Goal: Communication & Community: Share content

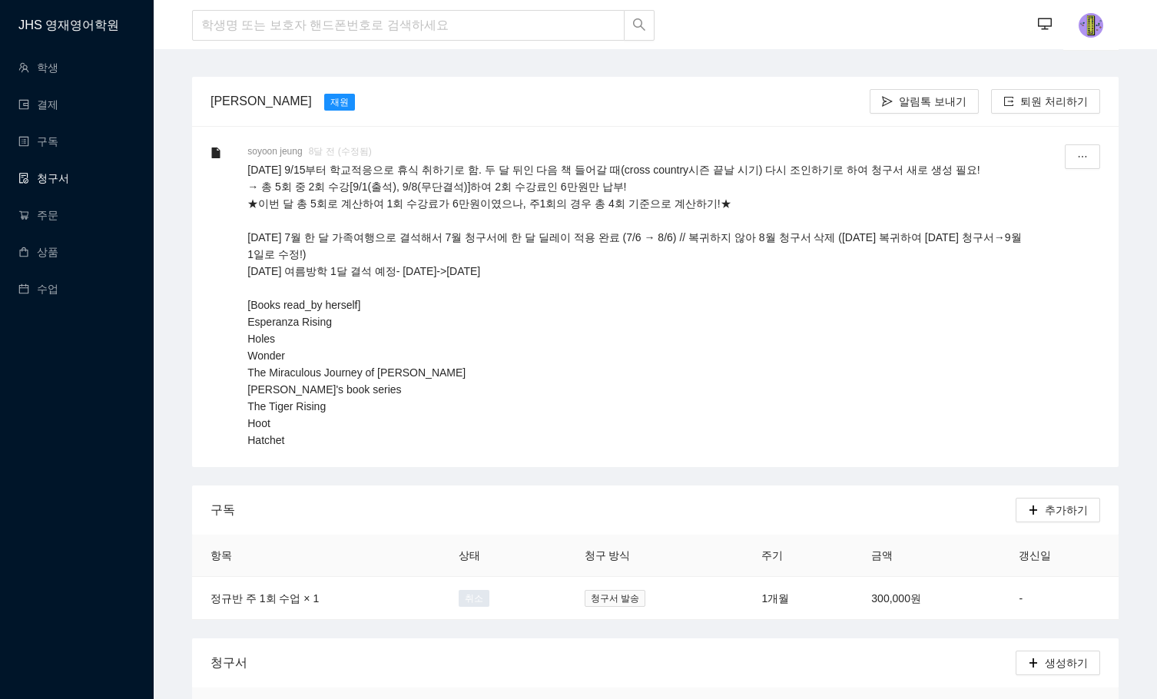
click at [57, 172] on link "청구서" at bounding box center [43, 178] width 51 height 12
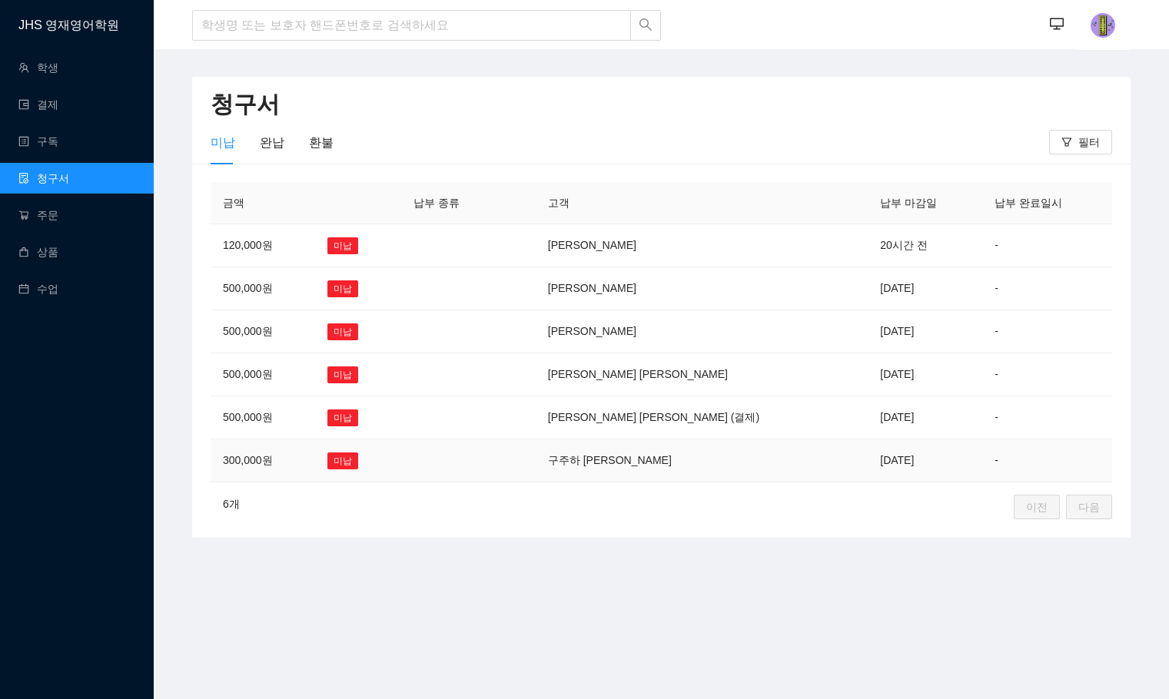
click at [500, 465] on td at bounding box center [450, 460] width 99 height 43
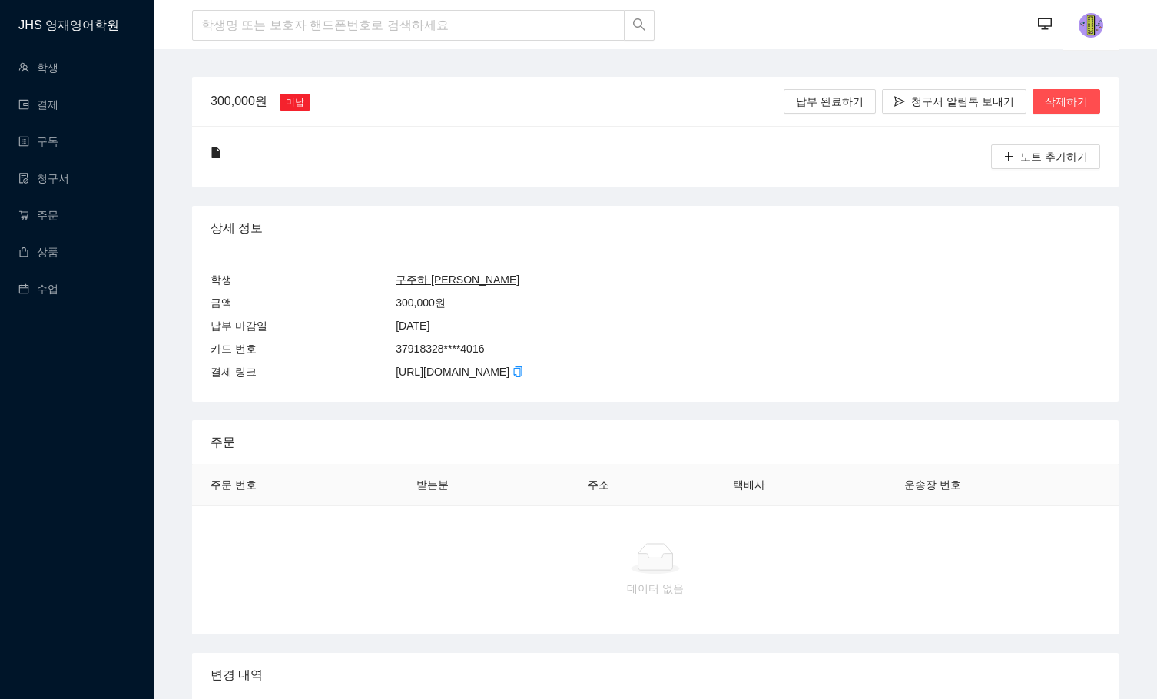
click at [422, 284] on u "구주하 [PERSON_NAME]" at bounding box center [458, 280] width 124 height 12
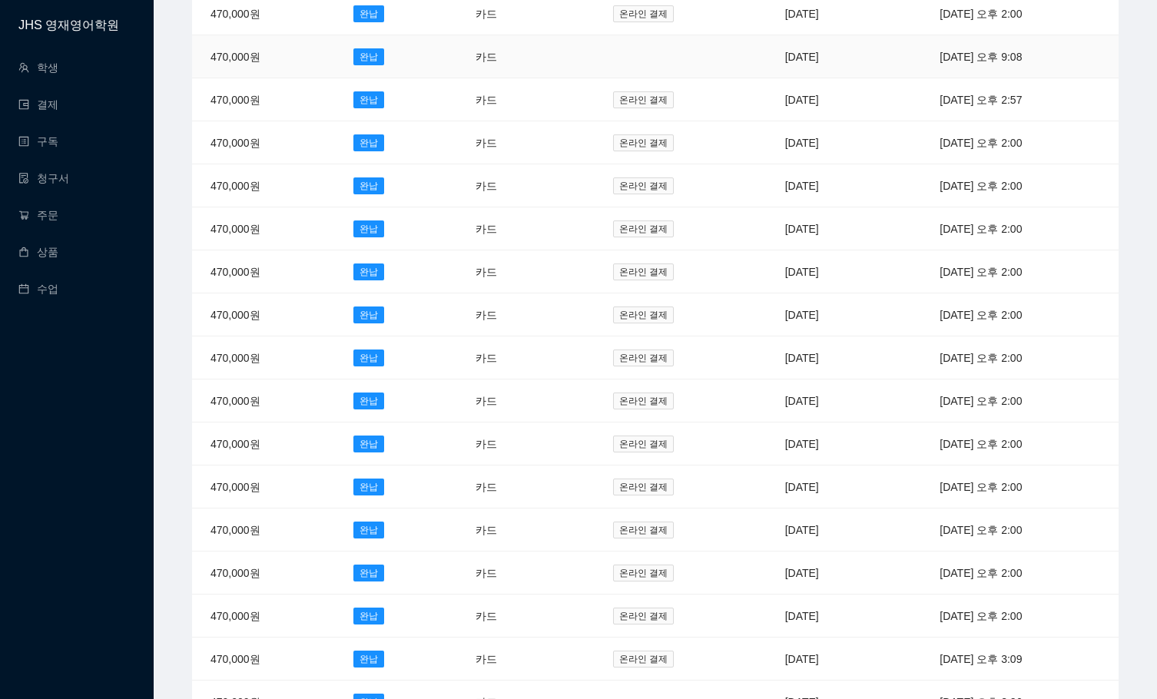
scroll to position [230, 0]
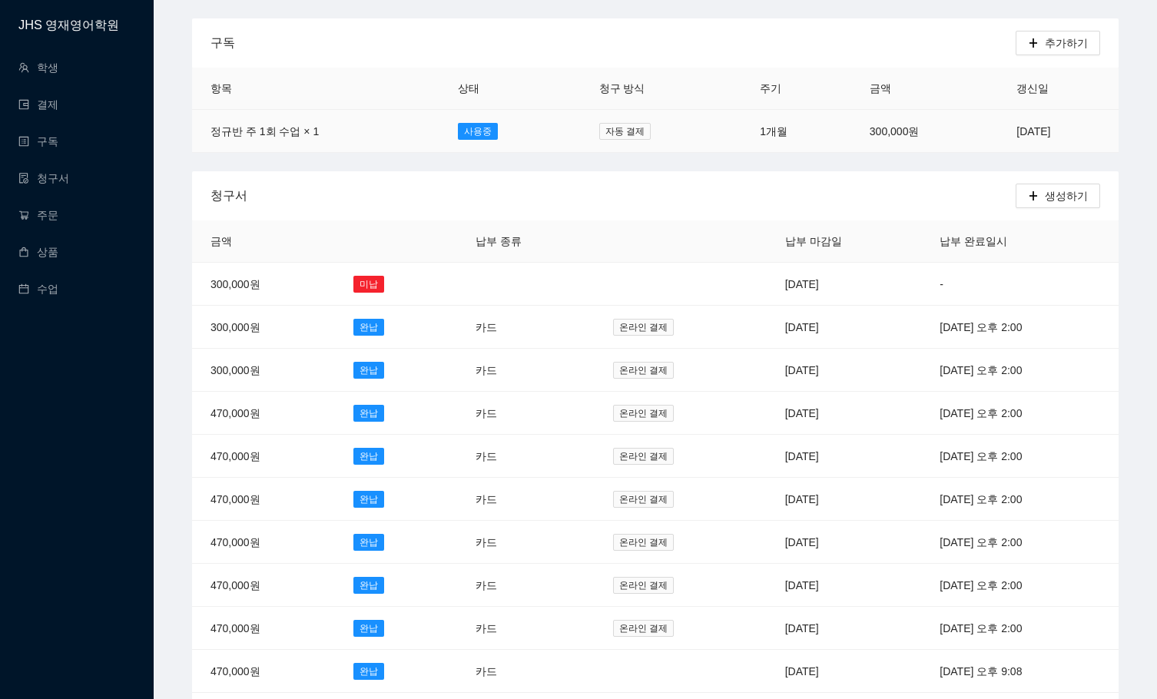
click at [591, 119] on td "자동 결제" at bounding box center [661, 131] width 161 height 43
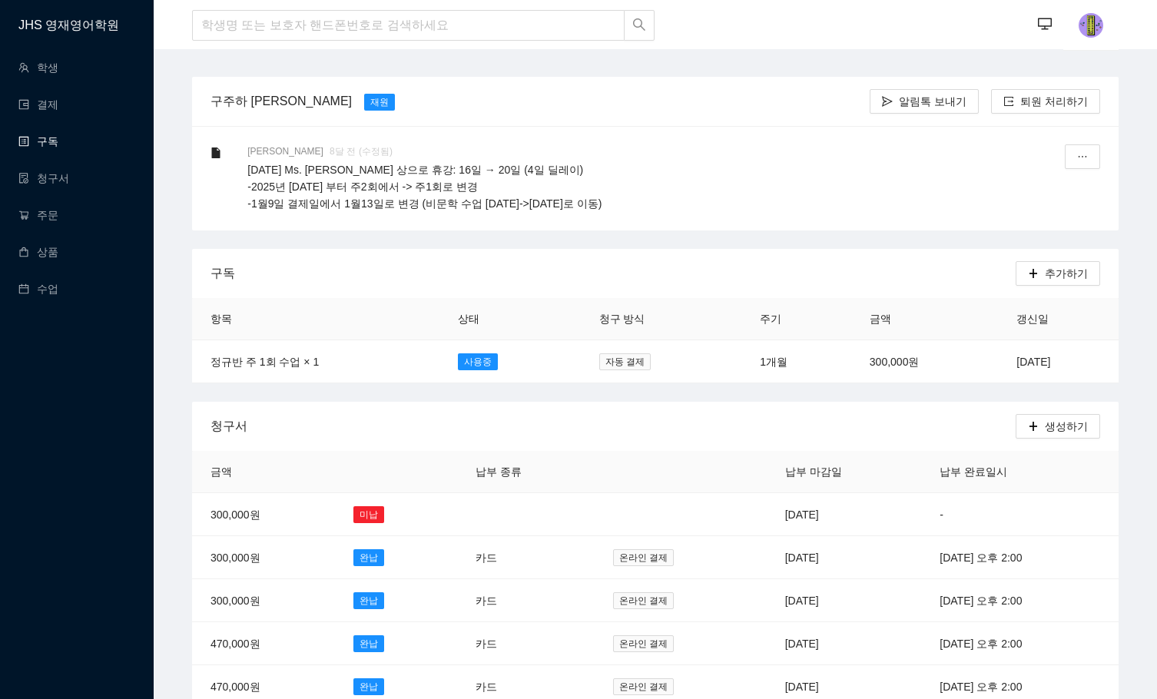
click at [38, 135] on link "구독" at bounding box center [38, 141] width 40 height 12
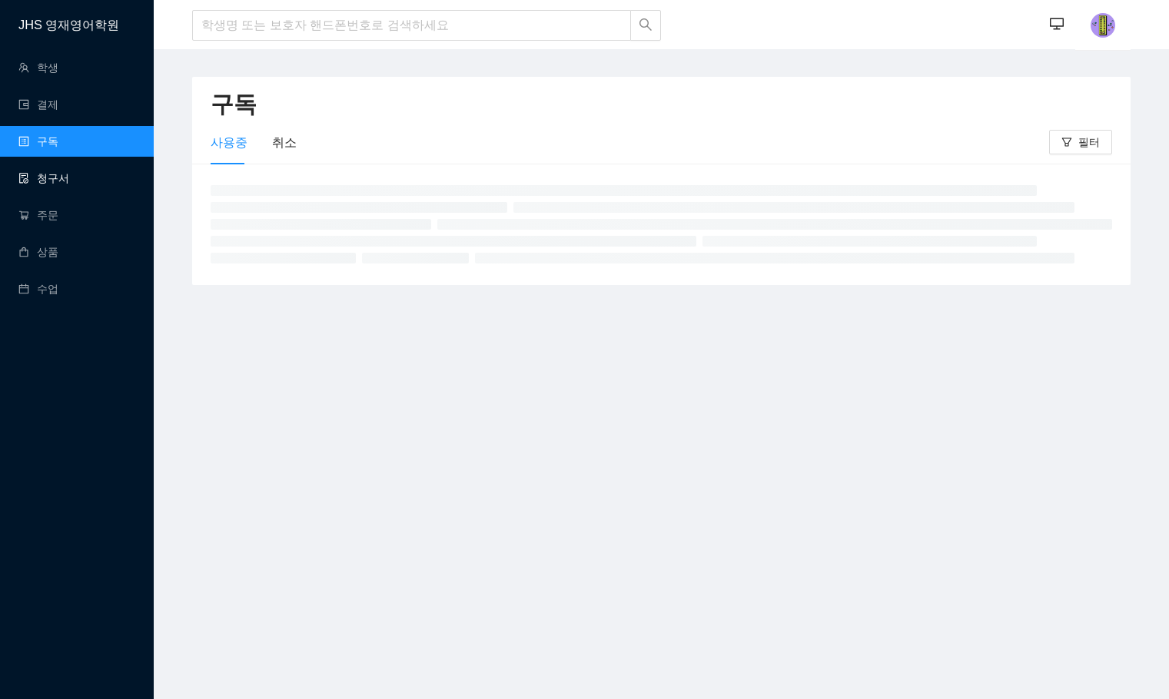
click at [39, 184] on link "청구서" at bounding box center [43, 178] width 51 height 12
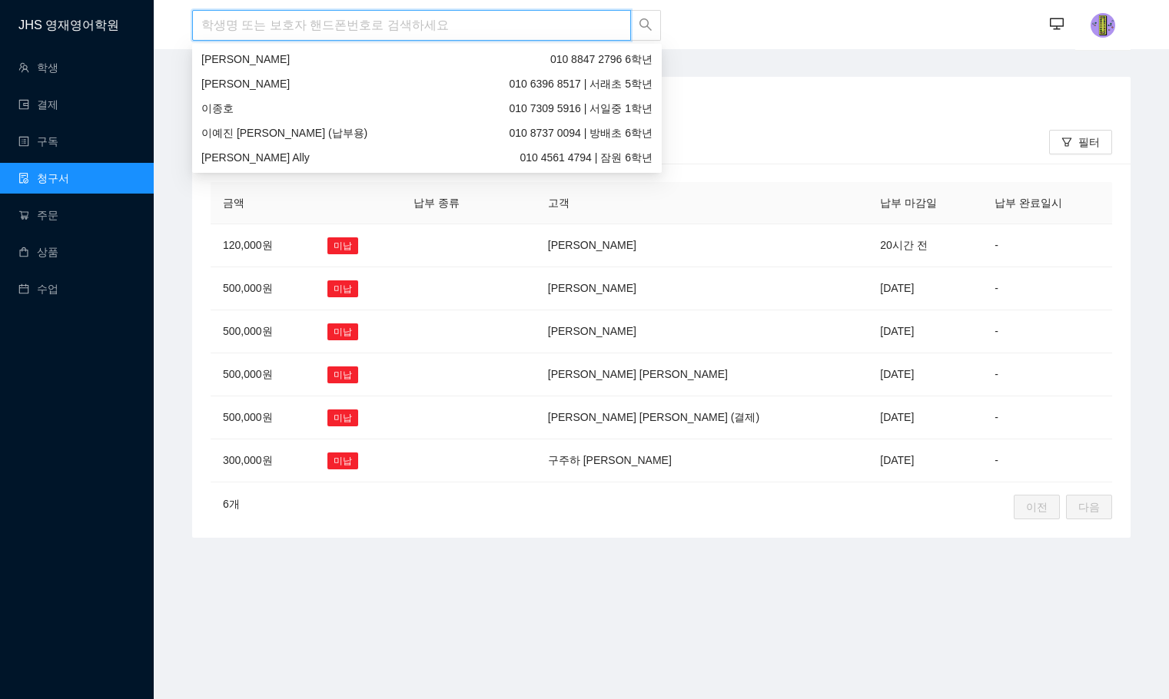
click at [396, 36] on input "search" at bounding box center [411, 25] width 439 height 31
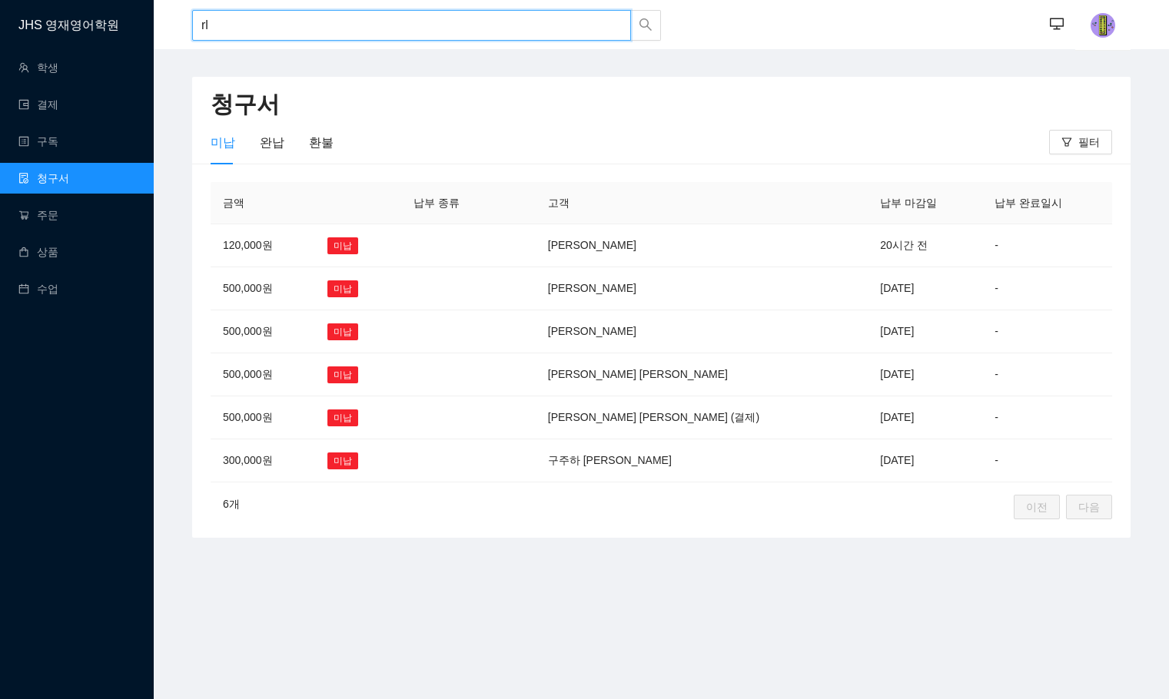
type input "r"
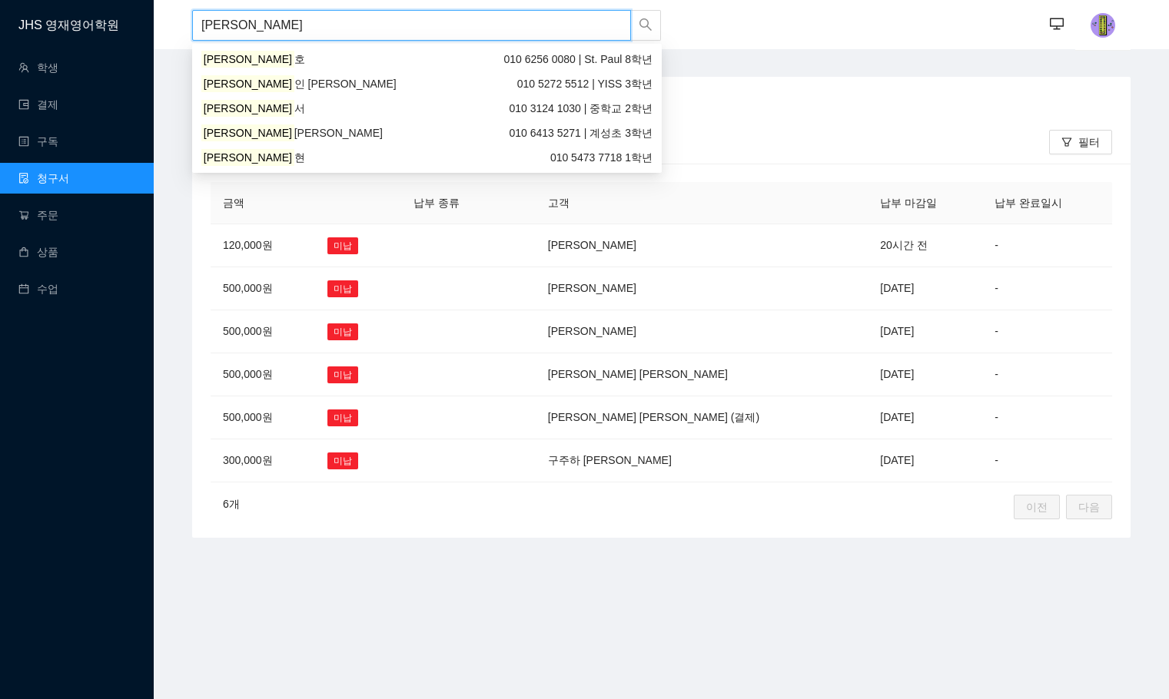
type input "김지윤"
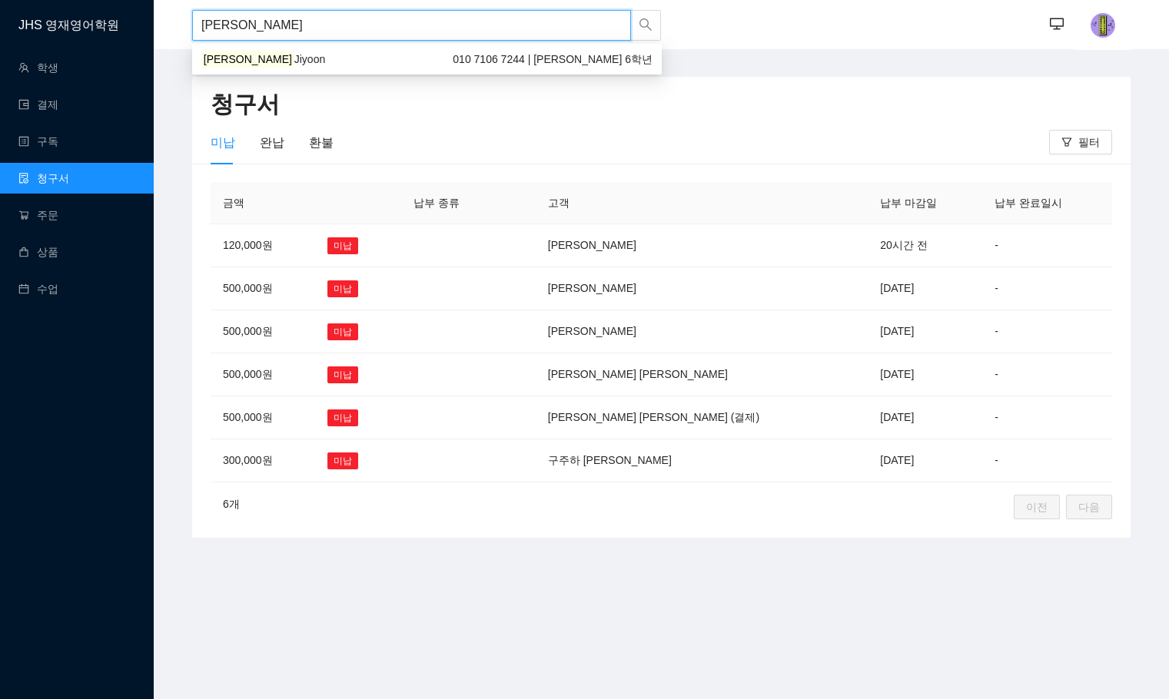
click at [479, 48] on div "김지윤 Jiyoon 010 7106 7244 | Chadwick 6학년" at bounding box center [426, 59] width 469 height 25
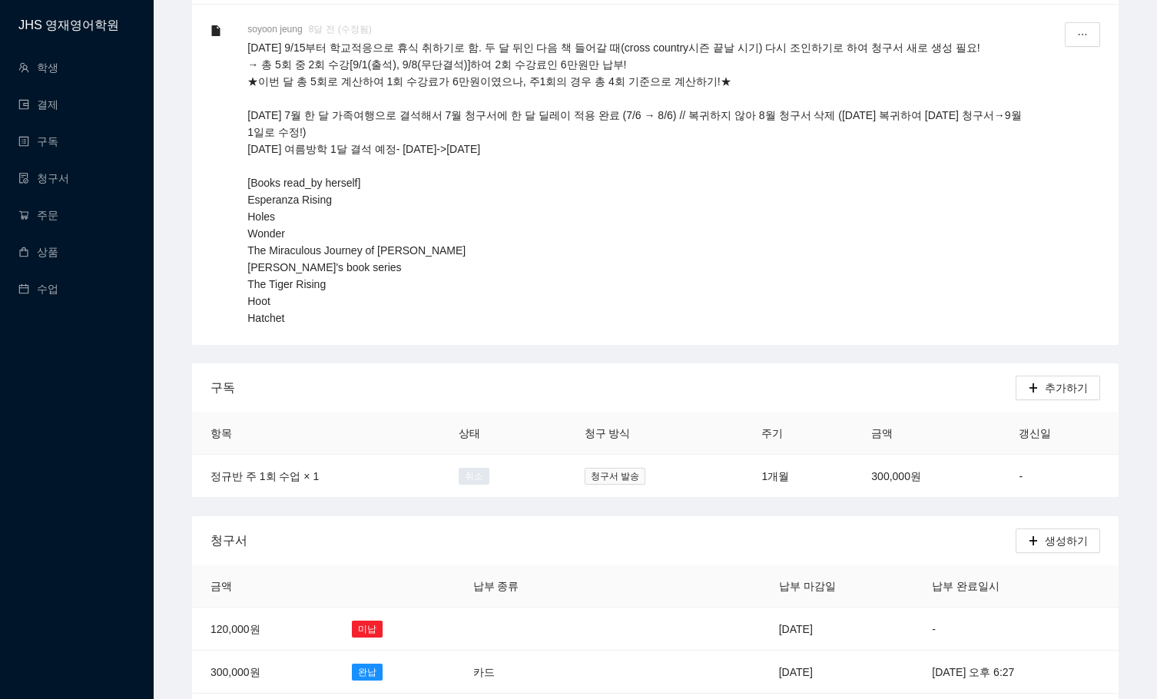
scroll to position [307, 0]
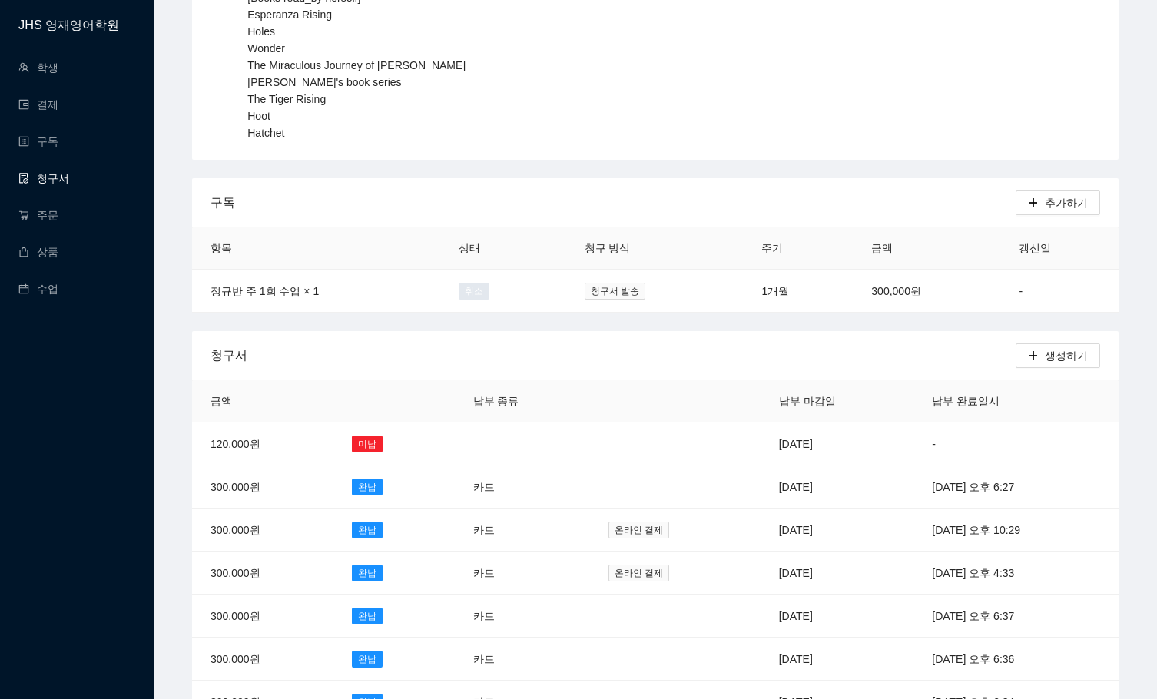
click at [61, 172] on link "청구서" at bounding box center [43, 178] width 51 height 12
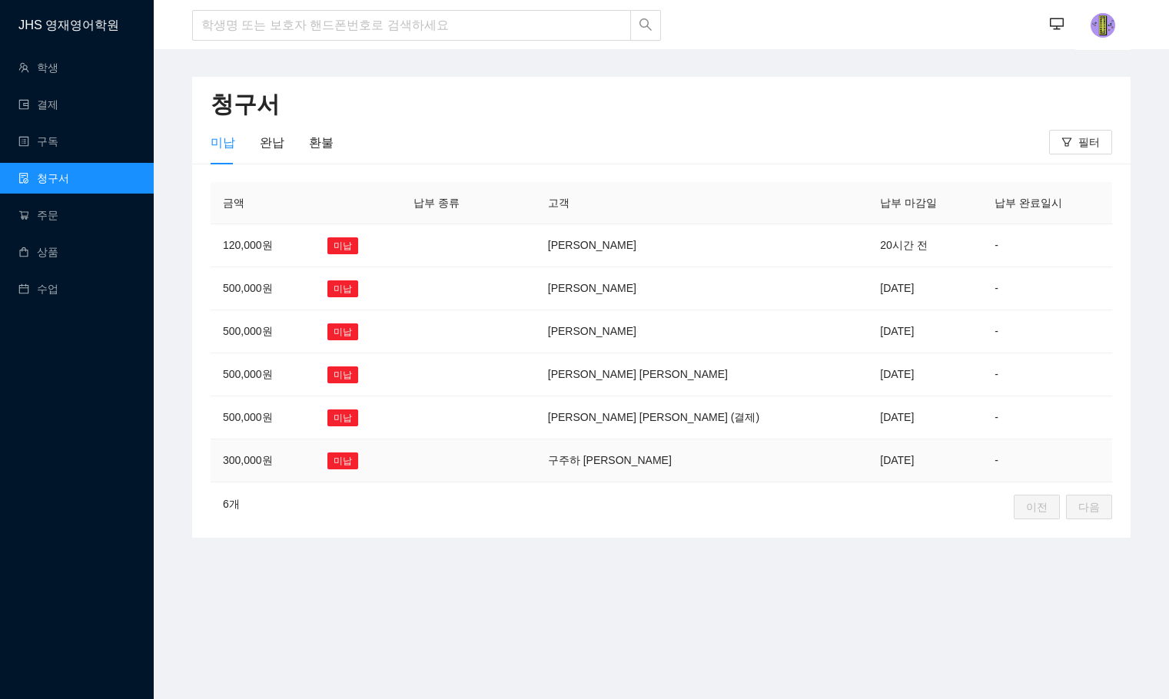
click at [535, 465] on td at bounding box center [518, 460] width 35 height 43
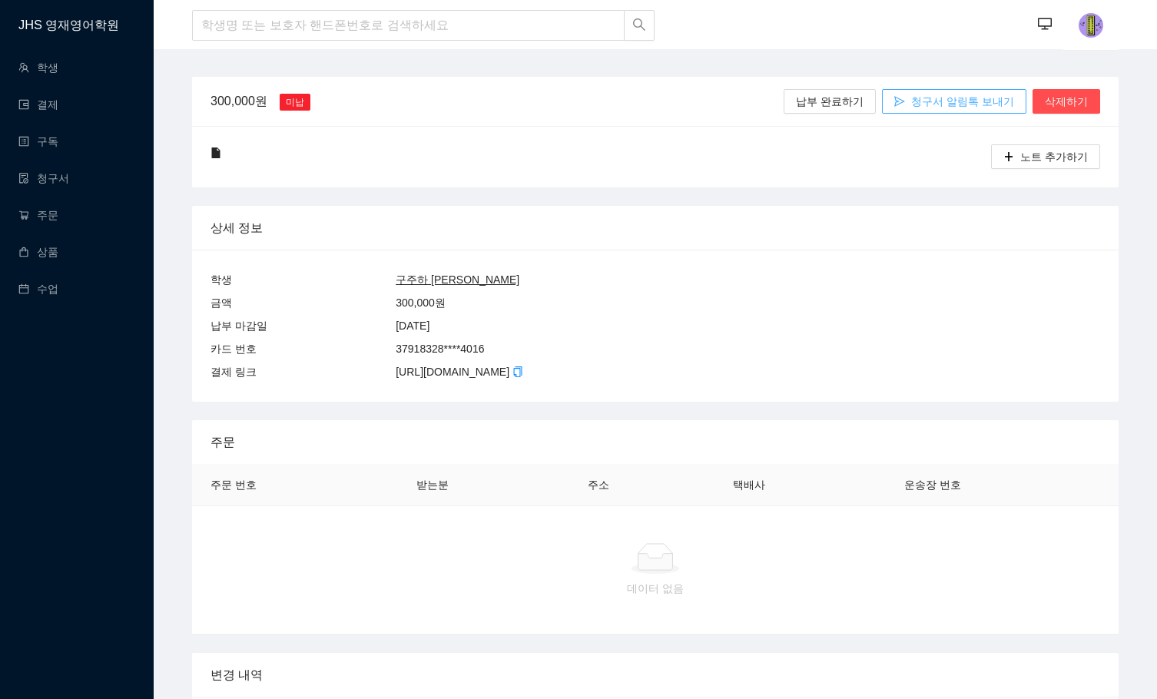
click at [950, 98] on span "청구서 알림톡 보내기" at bounding box center [962, 101] width 103 height 17
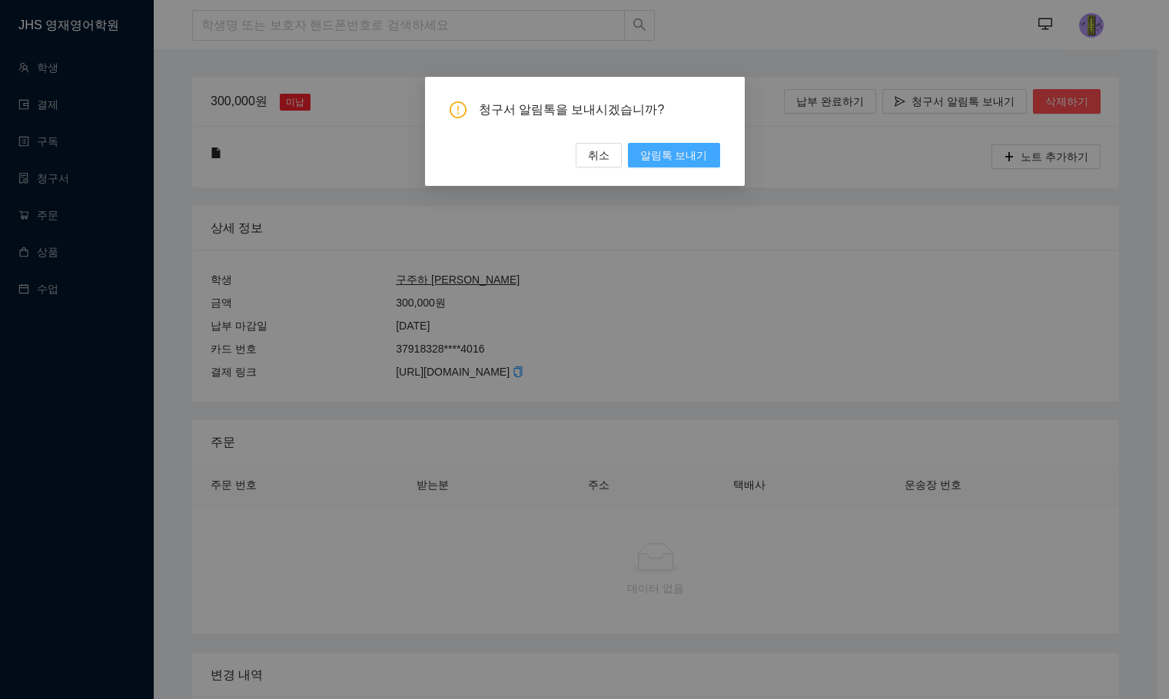
click at [706, 145] on button "알림톡 보내기" at bounding box center [674, 155] width 92 height 25
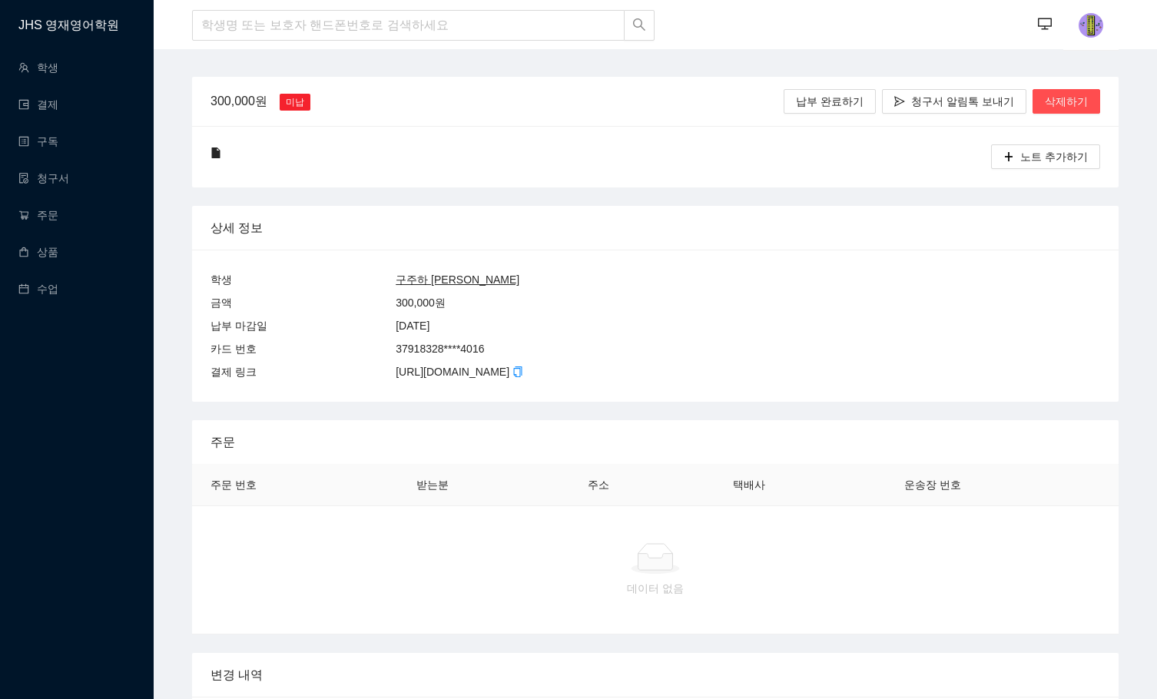
click at [423, 274] on u "구주하 [PERSON_NAME]" at bounding box center [458, 280] width 124 height 12
